Goal: Information Seeking & Learning: Find specific fact

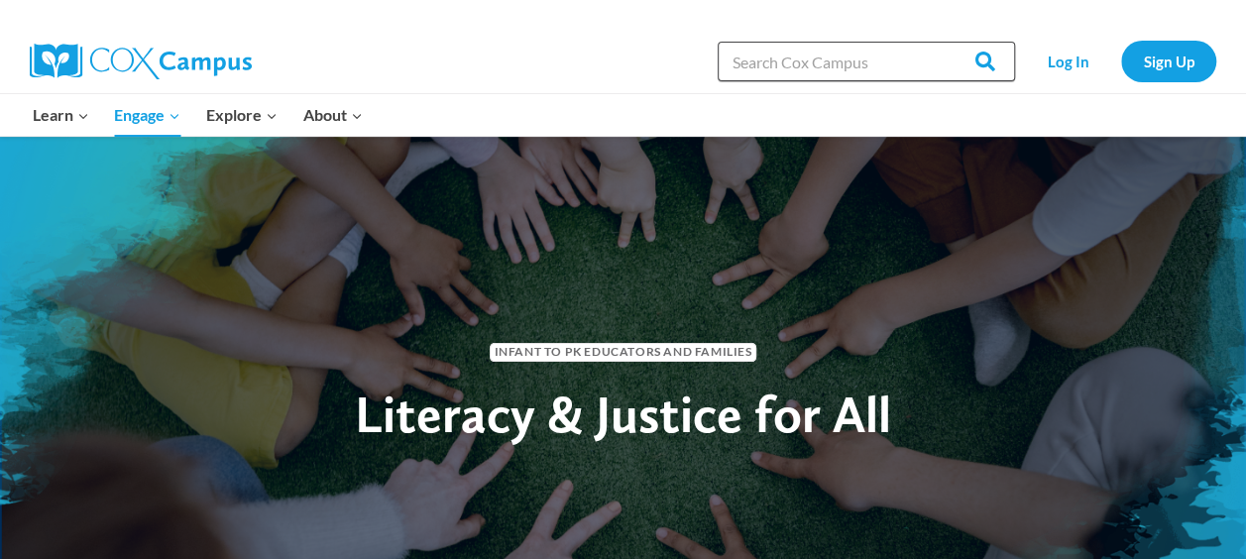
click at [773, 51] on input "Search in [URL][DOMAIN_NAME]" at bounding box center [866, 62] width 297 height 40
type input "read right from the start"
click at [938, 42] on input "Search" at bounding box center [976, 62] width 77 height 40
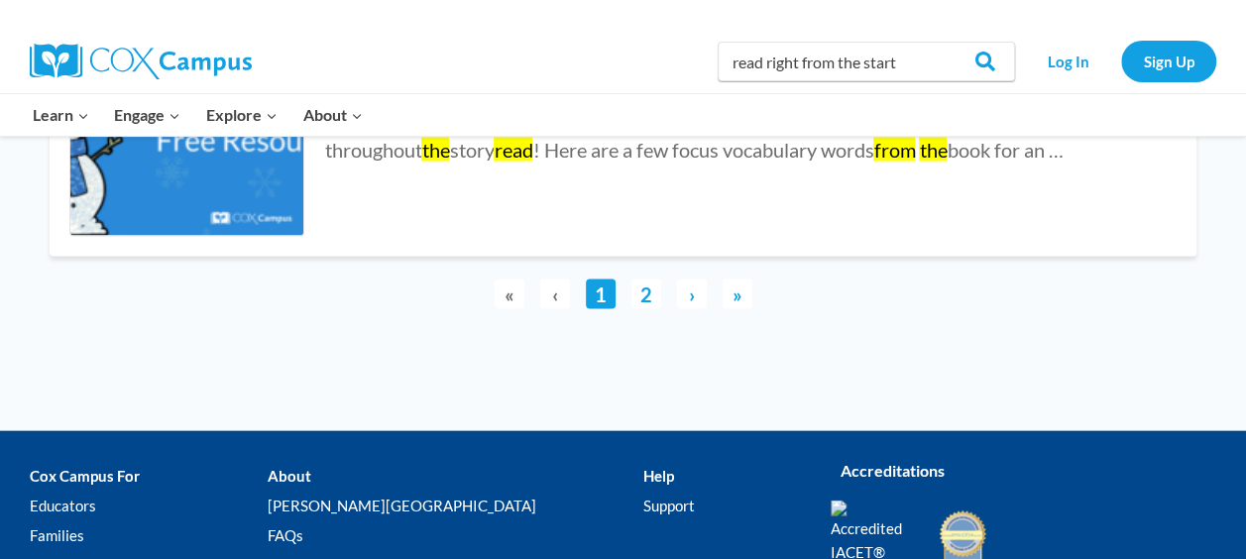
scroll to position [5745, 0]
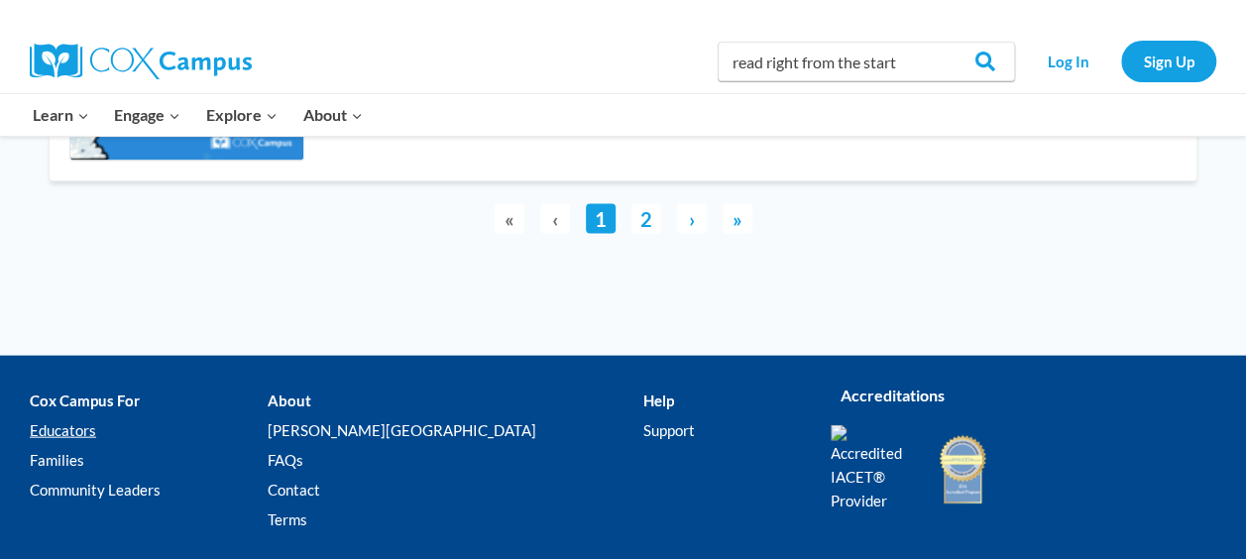
click at [61, 415] on link "Educators" at bounding box center [149, 430] width 238 height 30
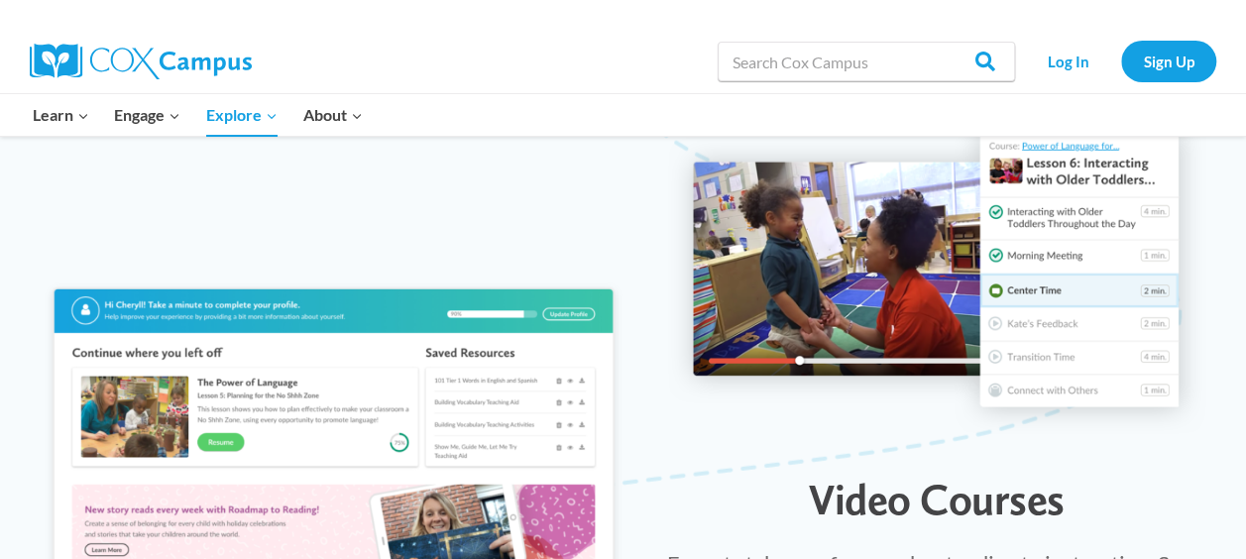
scroll to position [2126, 0]
